Goal: Find specific page/section: Find specific page/section

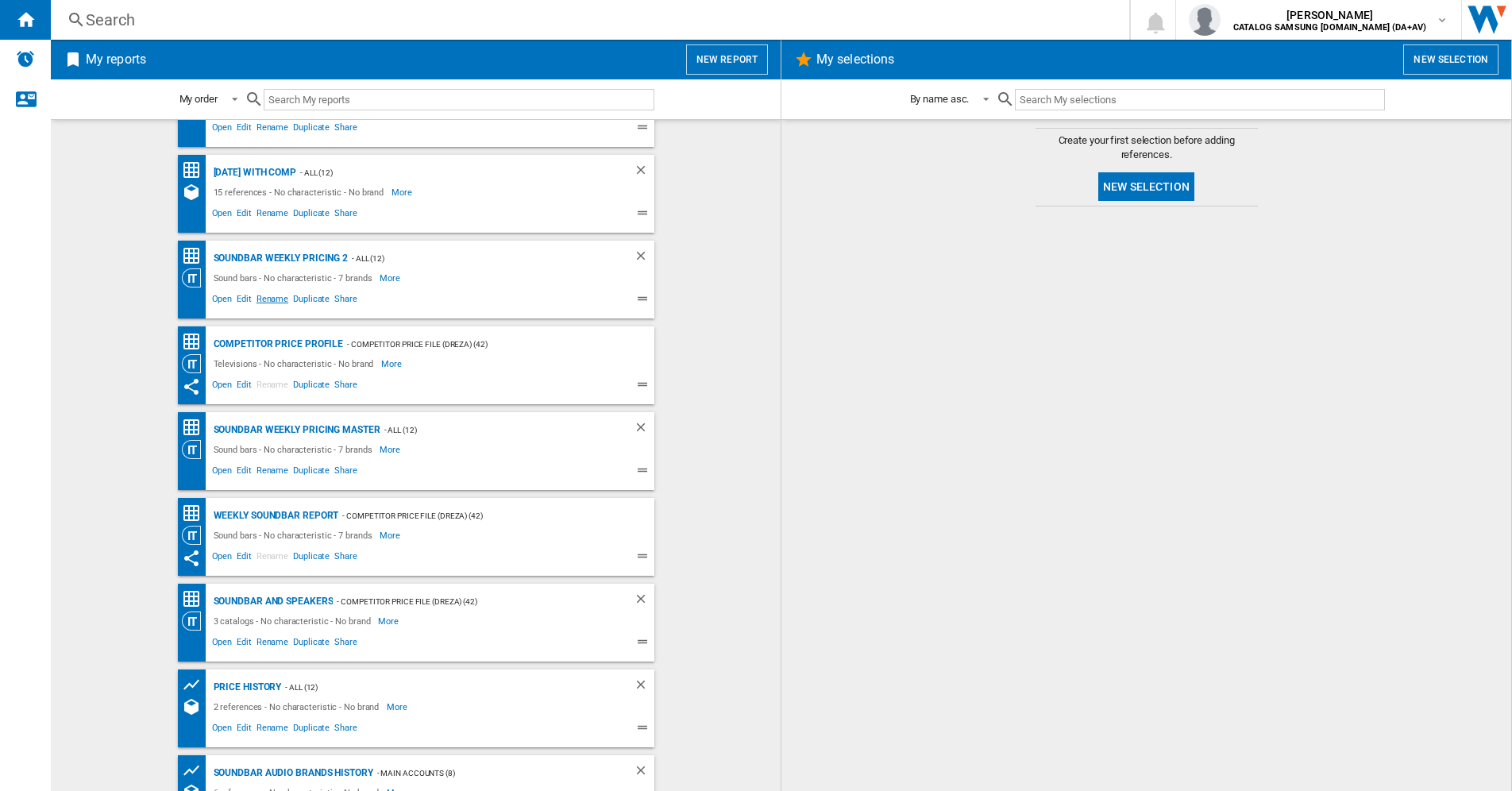
scroll to position [159, 0]
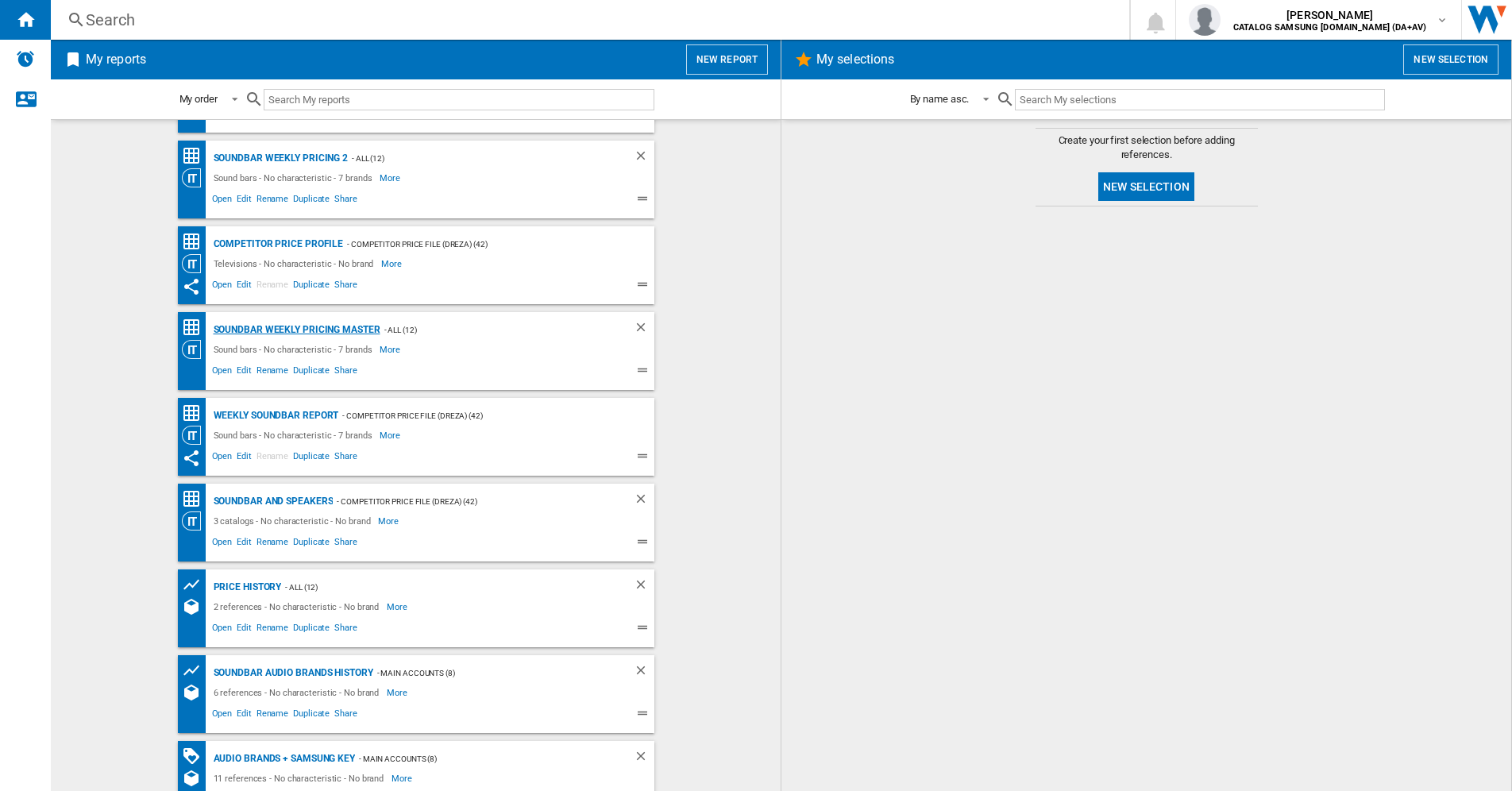
click at [277, 327] on div "Soundbar Weekly Pricing Master" at bounding box center [295, 329] width 171 height 19
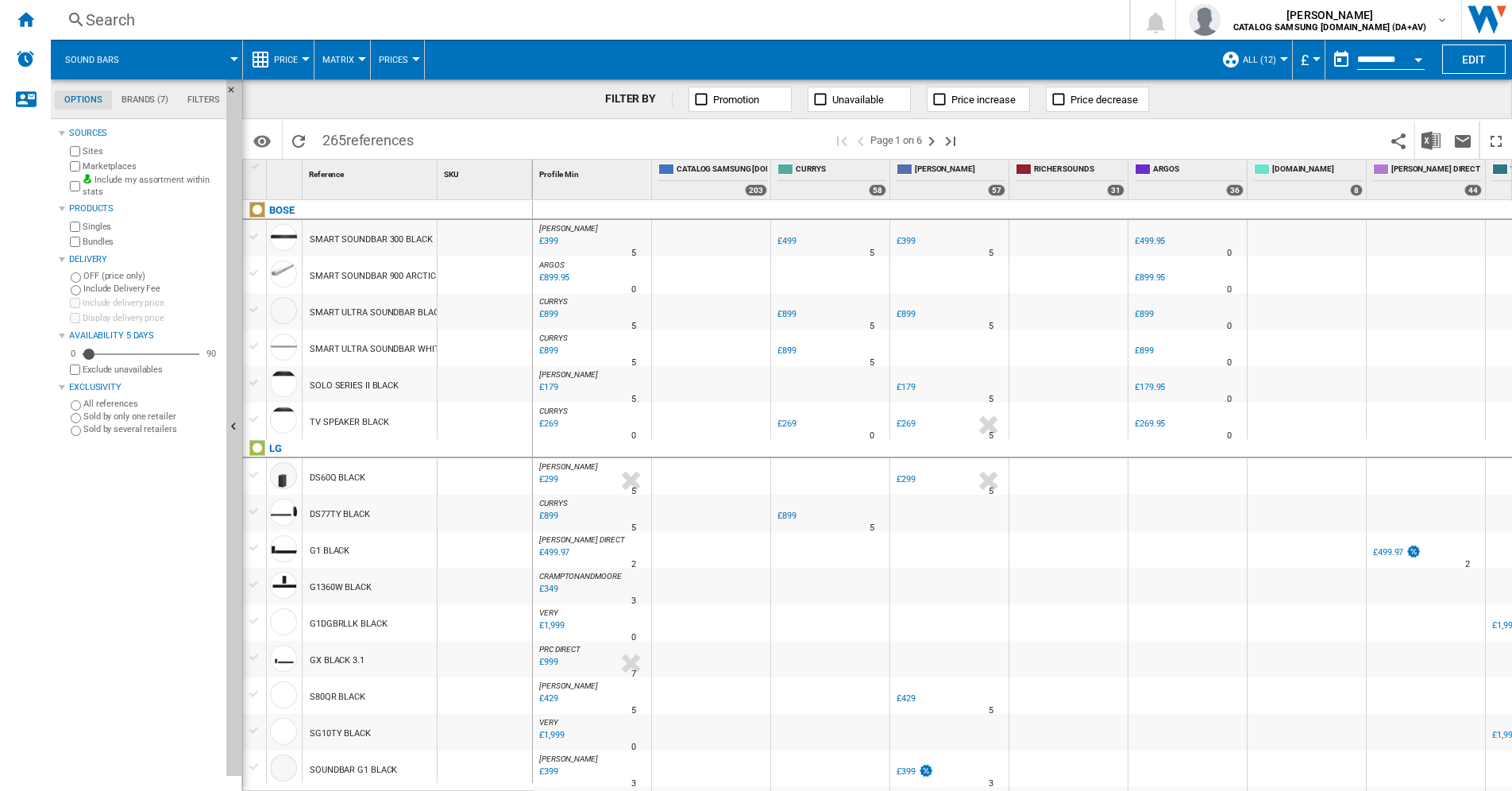
click at [101, 19] on div "Search" at bounding box center [586, 19] width 1002 height 22
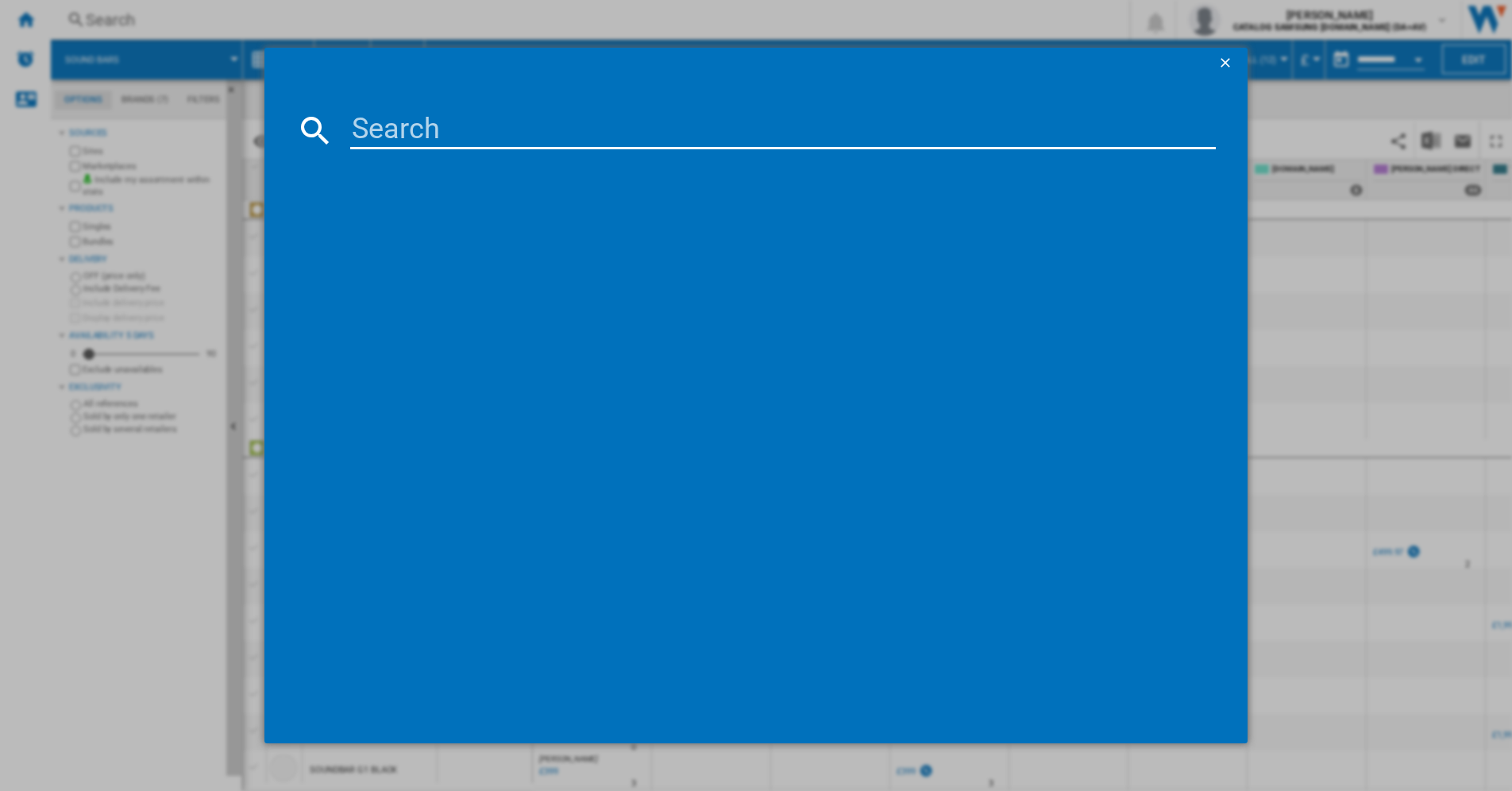
click at [392, 133] on input at bounding box center [783, 129] width 866 height 38
click at [1223, 59] on ng-md-icon "getI18NText('BUTTONS.CLOSE_DIALOG')" at bounding box center [1227, 64] width 19 height 19
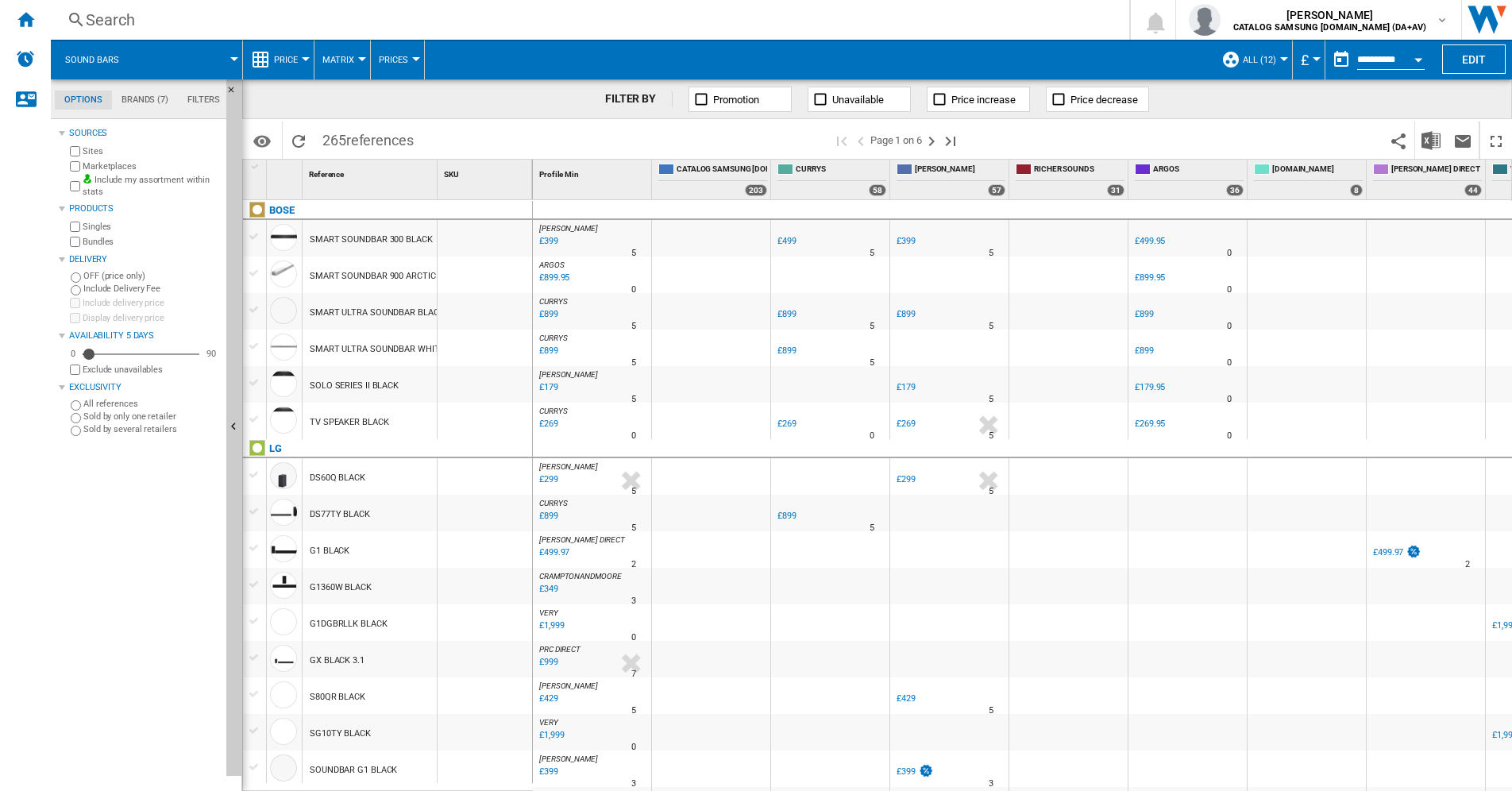
click at [85, 21] on ng-md-icon at bounding box center [76, 19] width 19 height 19
click at [73, 19] on ng-md-icon at bounding box center [76, 19] width 19 height 19
click at [111, 16] on div "Search" at bounding box center [586, 19] width 1002 height 22
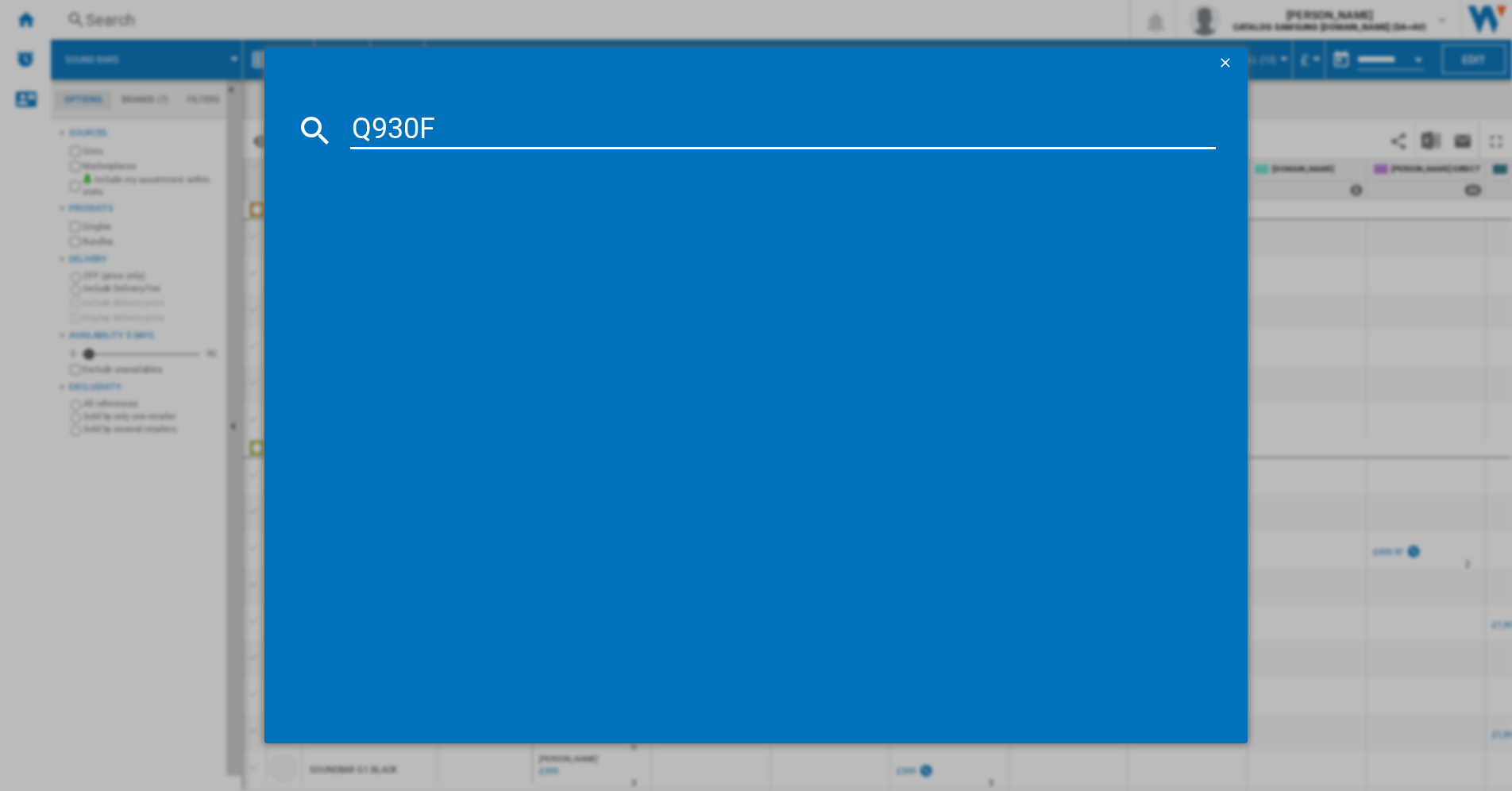
type input "Q930F"
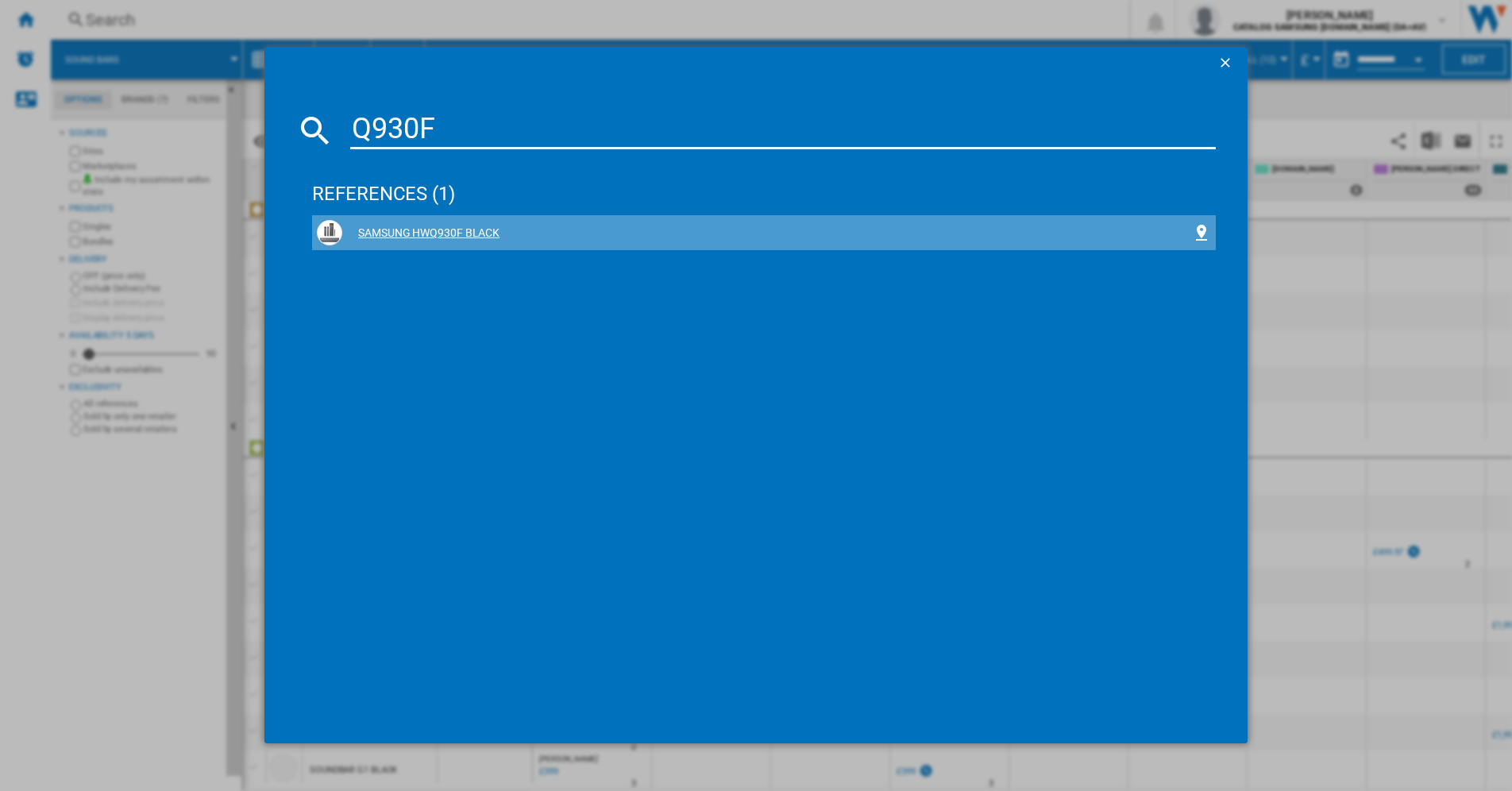
click at [449, 229] on div "SAMSUNG HWQ930F BLACK" at bounding box center [767, 233] width 850 height 16
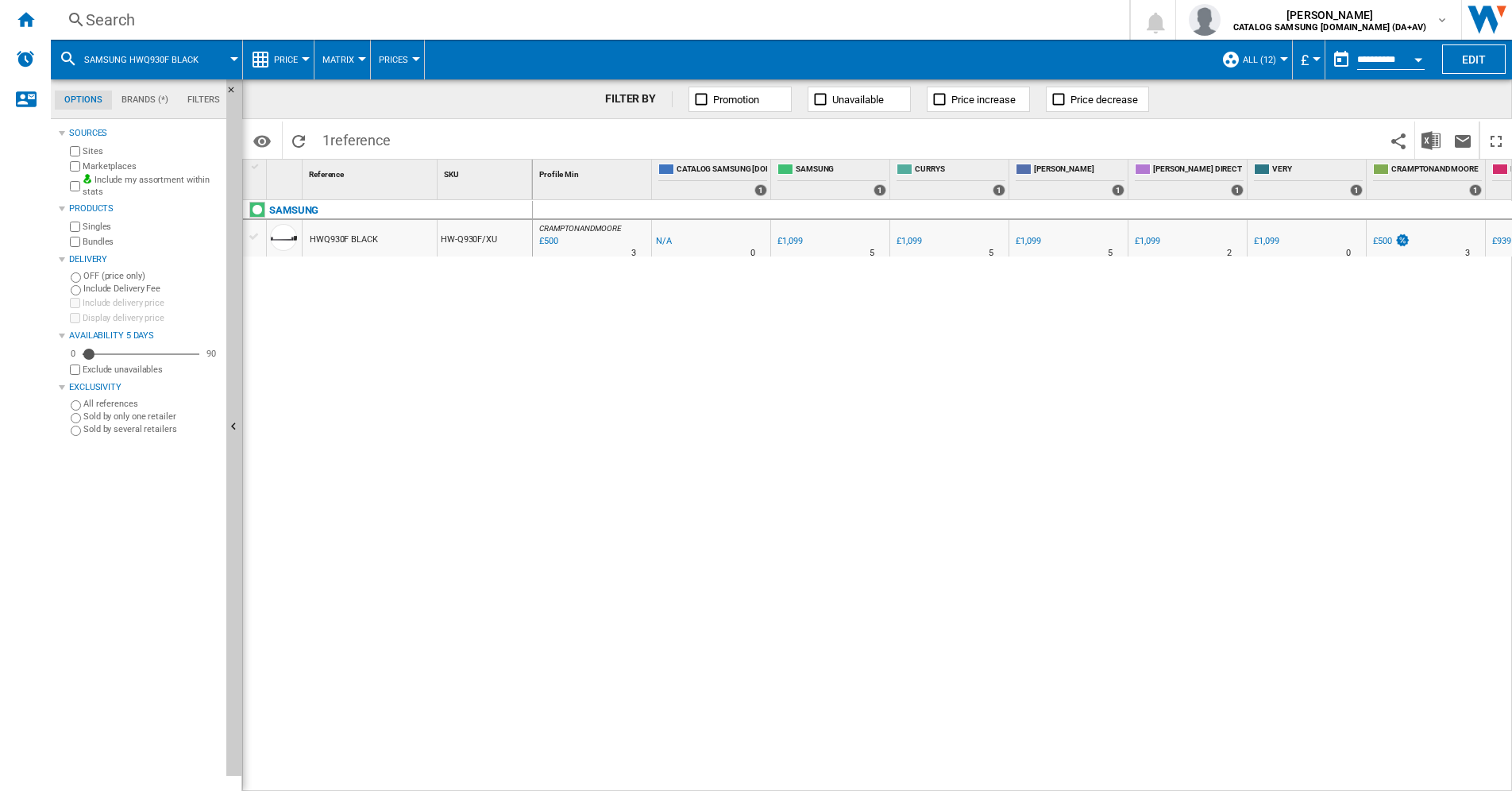
scroll to position [0, 211]
